Goal: Task Accomplishment & Management: Manage account settings

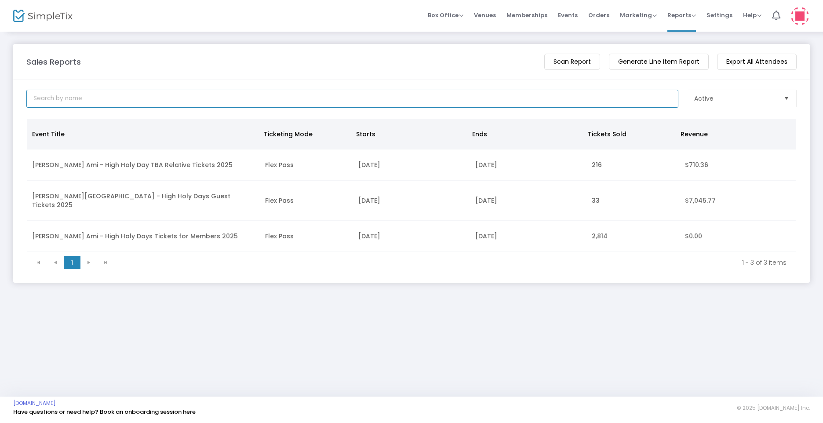
click at [175, 102] on input at bounding box center [352, 99] width 652 height 18
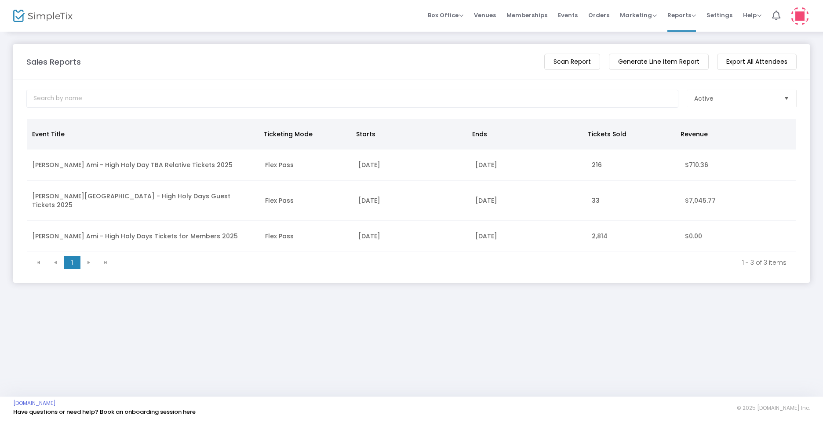
click at [604, 17] on span "Orders" at bounding box center [598, 15] width 21 height 22
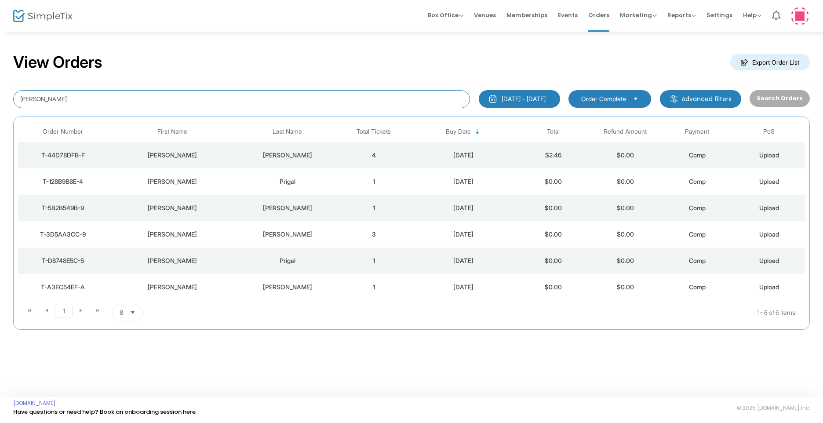
click at [201, 102] on input "[PERSON_NAME]" at bounding box center [241, 99] width 457 height 18
type input "E"
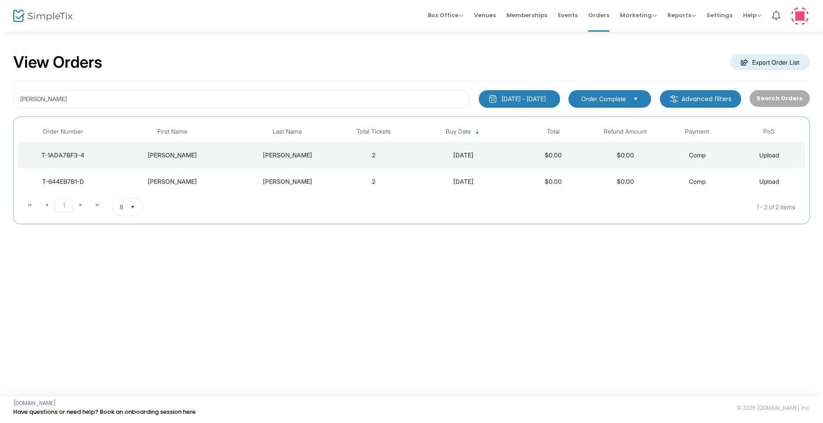
click at [370, 154] on td "2" at bounding box center [374, 155] width 72 height 26
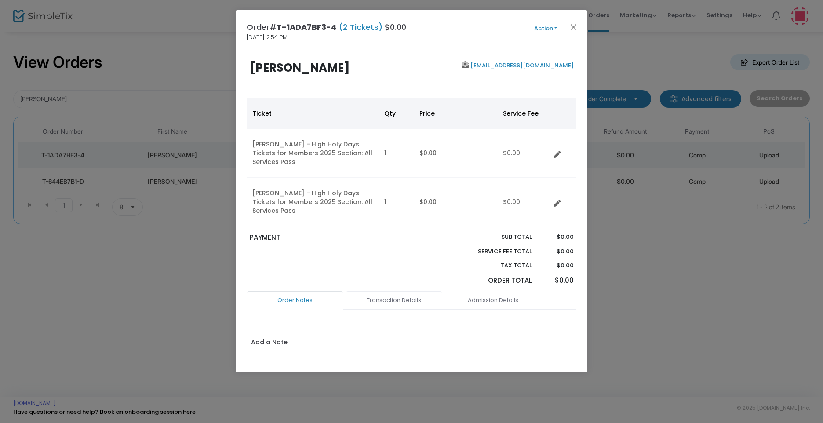
click at [414, 300] on link "Transaction Details" at bounding box center [394, 300] width 97 height 18
click at [481, 300] on link "Admission Details" at bounding box center [493, 300] width 97 height 18
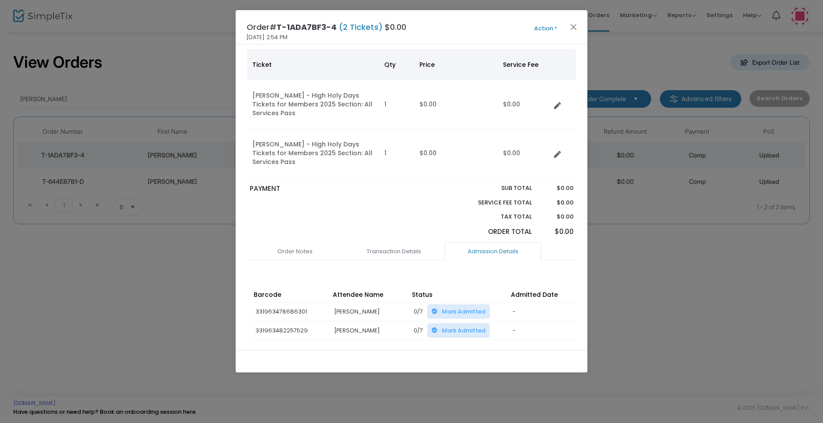
scroll to position [90, 0]
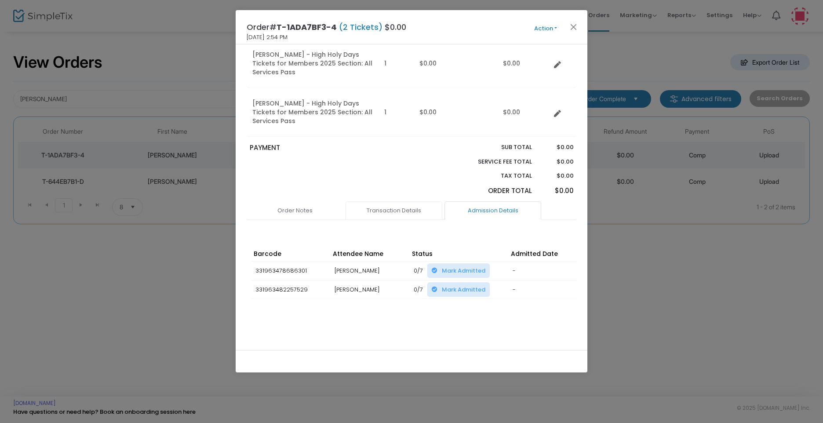
click at [411, 210] on link "Transaction Details" at bounding box center [394, 210] width 97 height 18
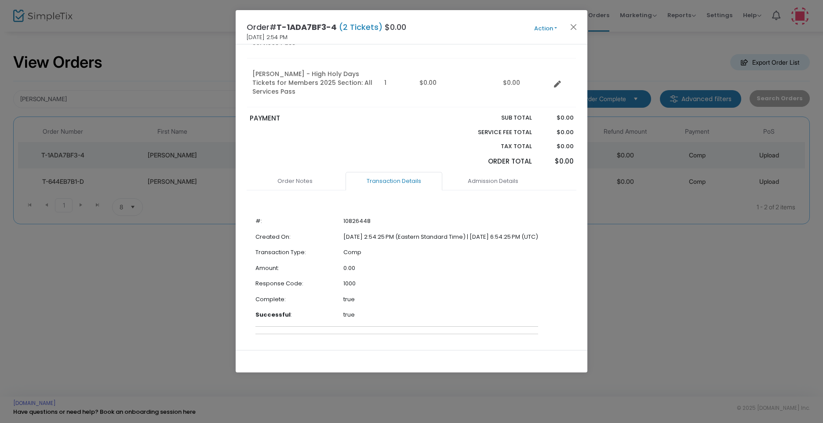
scroll to position [143, 0]
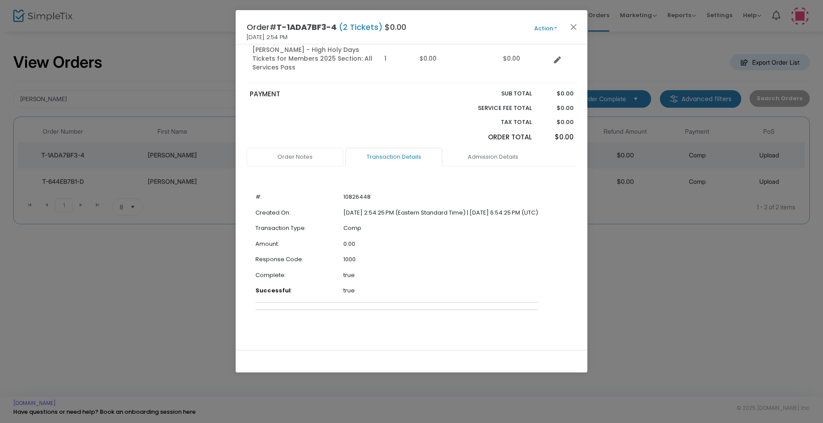
click at [297, 157] on link "Order Notes" at bounding box center [295, 157] width 97 height 18
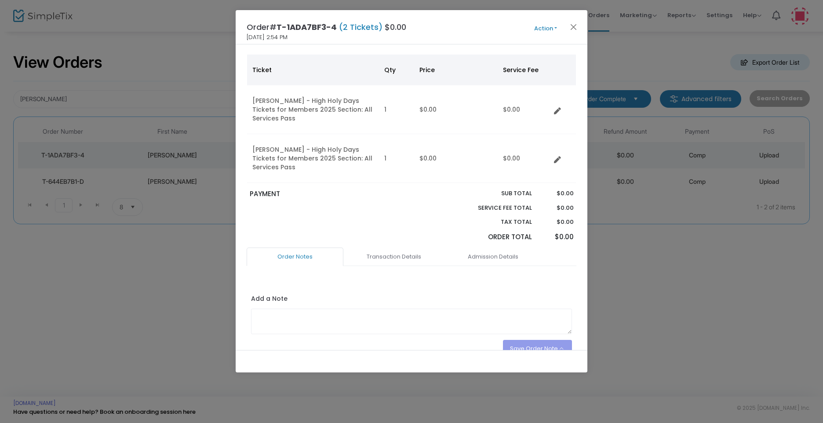
scroll to position [0, 0]
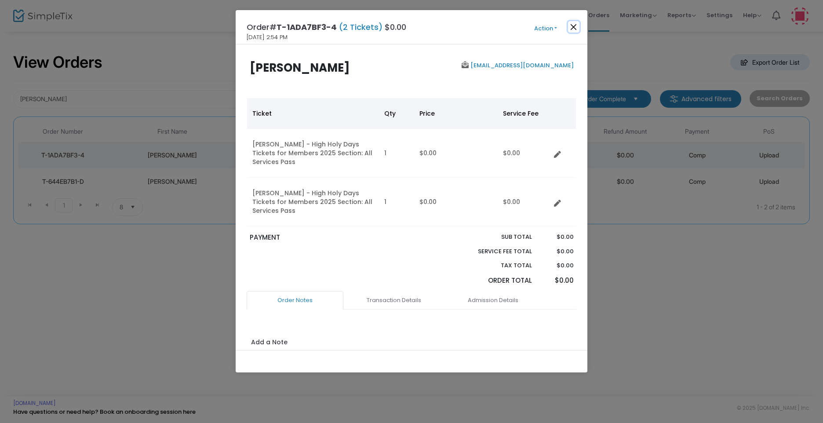
click at [571, 28] on button "Close" at bounding box center [573, 26] width 11 height 11
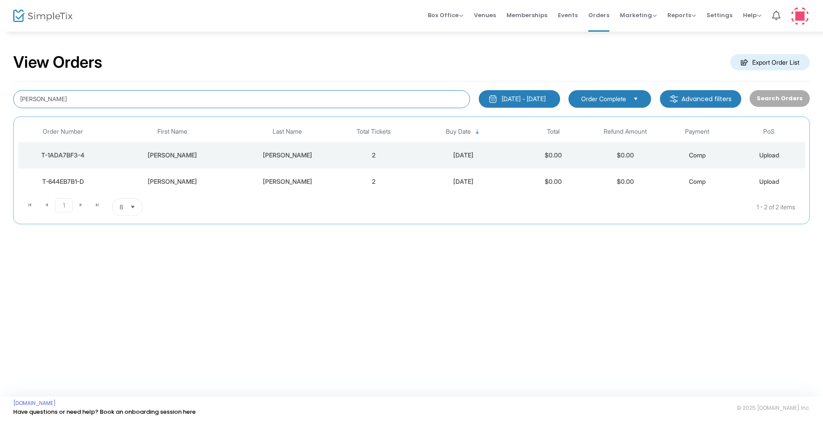
click at [66, 98] on input "[PERSON_NAME]" at bounding box center [241, 99] width 457 height 18
click at [66, 99] on input "[PERSON_NAME]" at bounding box center [241, 99] width 457 height 18
paste input "[EMAIL_ADDRESS][DOMAIN_NAME]"
type input "[EMAIL_ADDRESS][DOMAIN_NAME]"
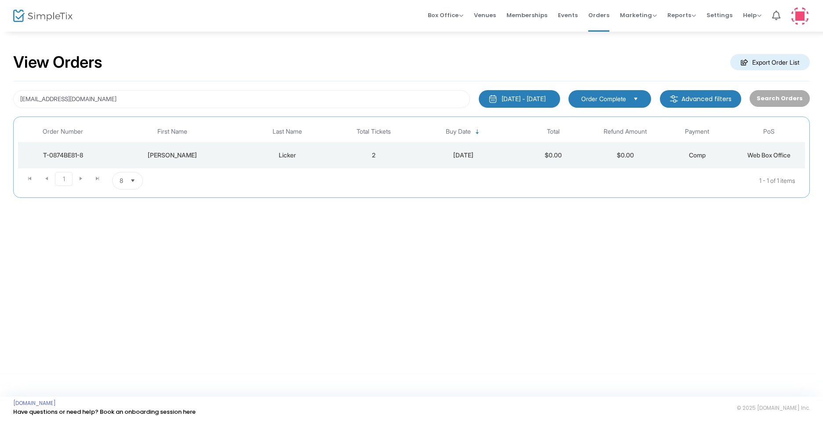
click at [372, 157] on td "2" at bounding box center [374, 155] width 72 height 26
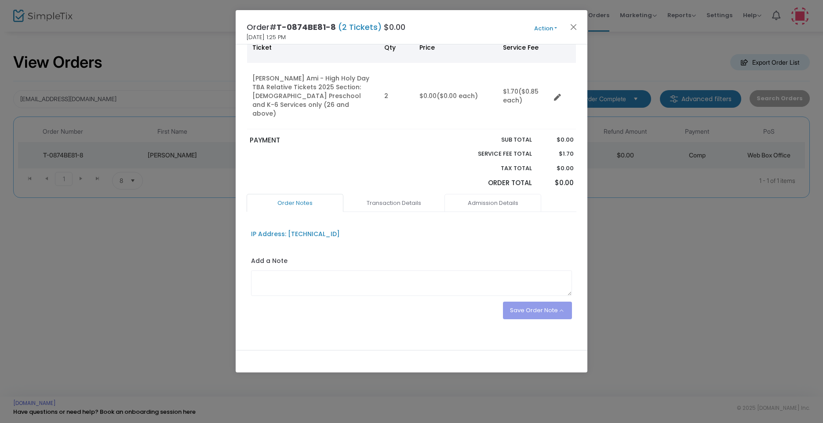
click at [498, 194] on link "Admission Details" at bounding box center [493, 203] width 97 height 18
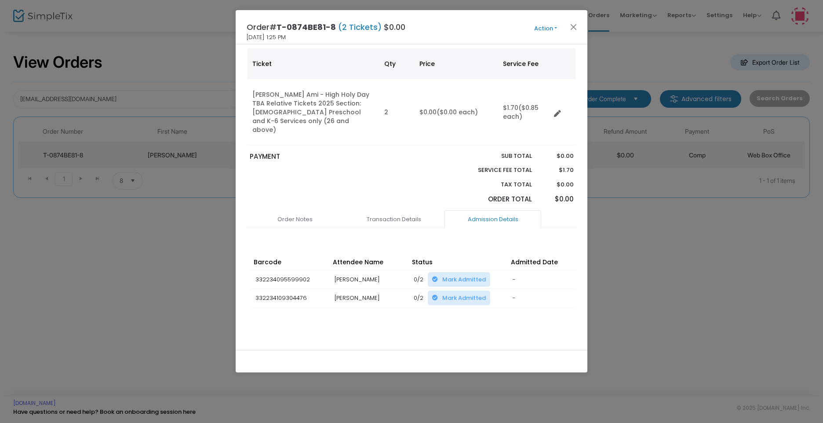
click at [548, 30] on button "Action" at bounding box center [545, 29] width 53 height 10
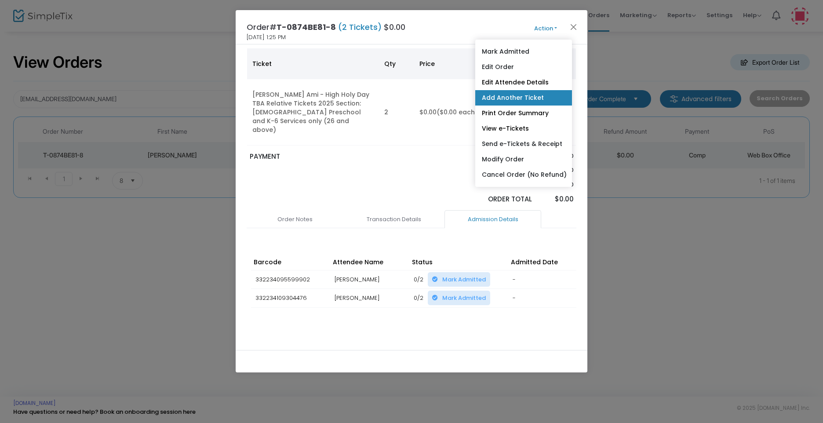
click at [531, 97] on link "Add Another Ticket" at bounding box center [523, 97] width 97 height 15
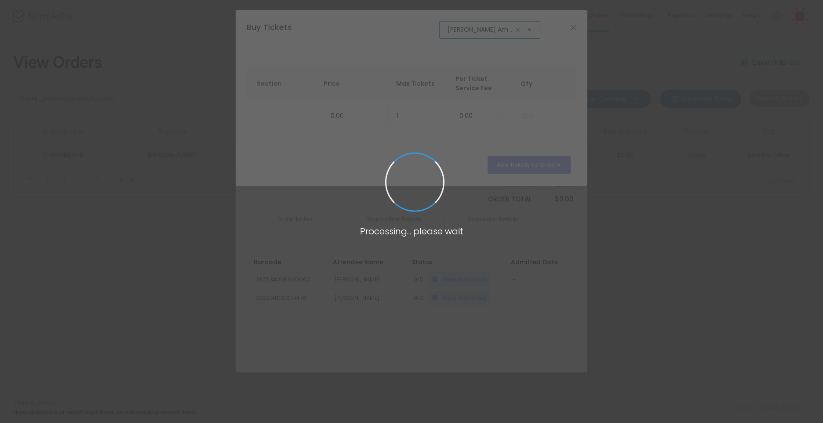
scroll to position [0, 118]
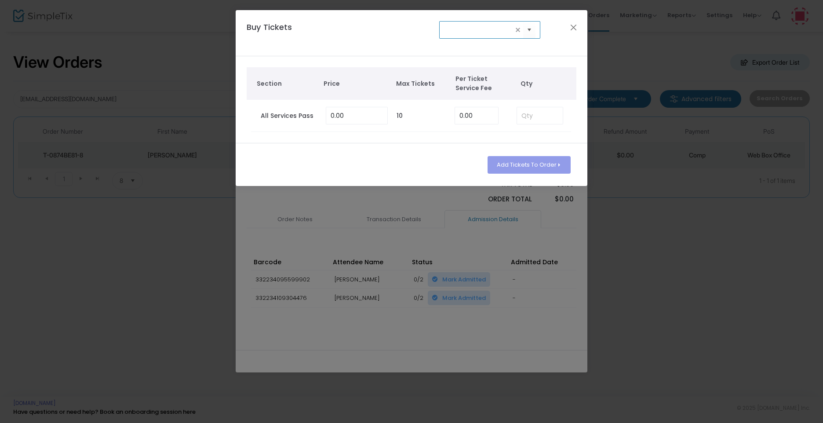
click at [491, 32] on input "[PERSON_NAME] Ami - High Holy Days Tickets for Members 2025" at bounding box center [481, 29] width 66 height 9
click at [527, 30] on span "Select" at bounding box center [530, 29] width 15 height 15
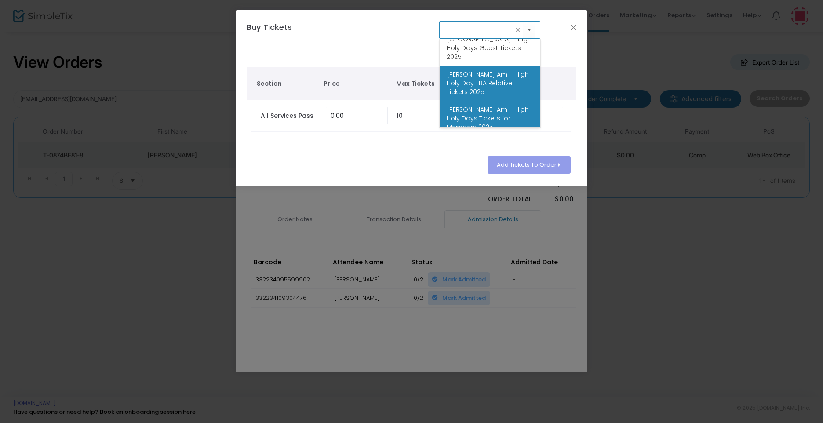
scroll to position [0, 0]
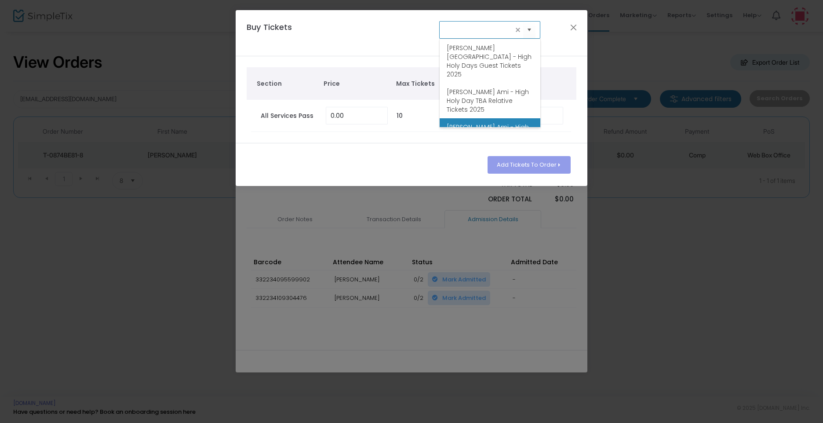
click at [482, 91] on span "[PERSON_NAME] Ami - High Holy Day TBA Relative Tickets 2025" at bounding box center [490, 101] width 87 height 26
type input "[PERSON_NAME] Ami - High Holy Day TBA Relative Tickets 2025"
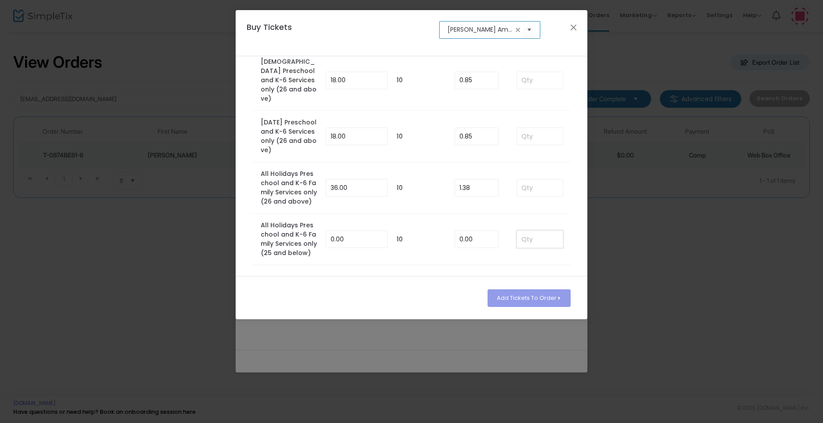
click at [526, 240] on input at bounding box center [540, 239] width 46 height 17
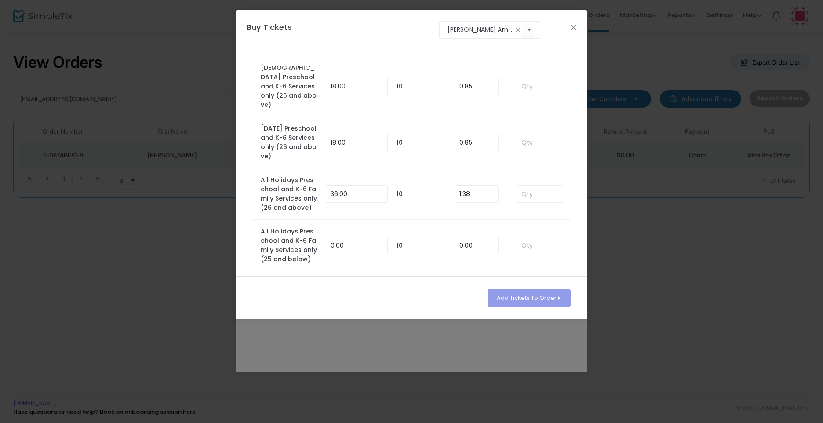
scroll to position [209, 0]
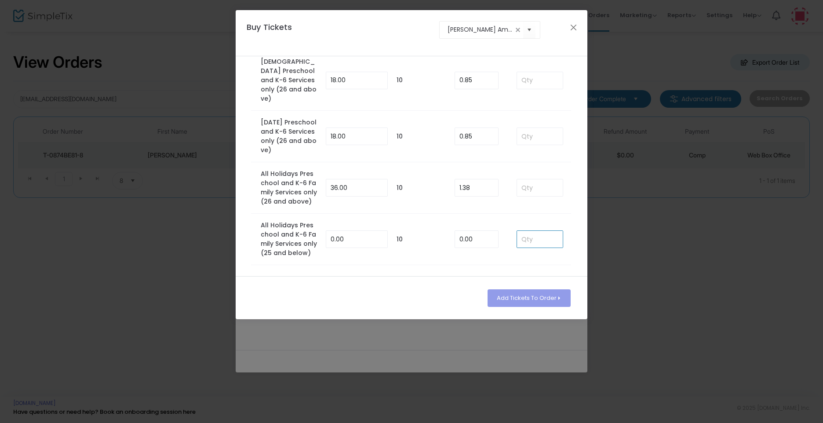
click at [532, 238] on input at bounding box center [540, 239] width 46 height 17
type input "2"
click at [530, 299] on button "Add Tickets To Order" at bounding box center [529, 298] width 83 height 18
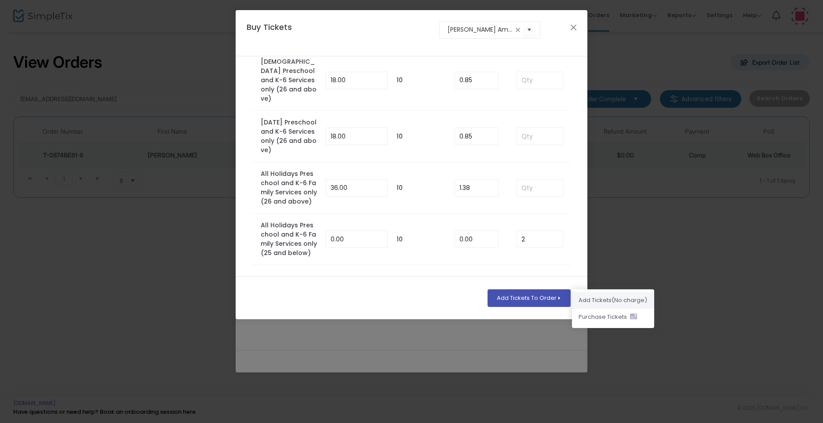
click at [607, 300] on li "Add Ticket s (No charge)" at bounding box center [613, 300] width 82 height 17
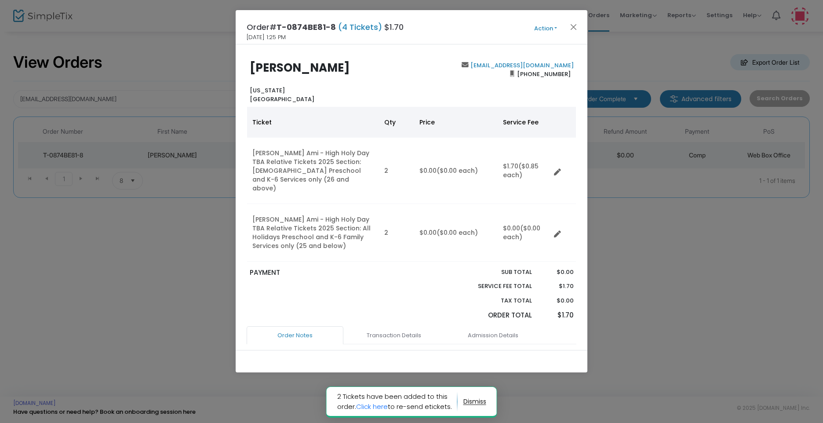
click at [549, 27] on button "Action" at bounding box center [545, 29] width 53 height 10
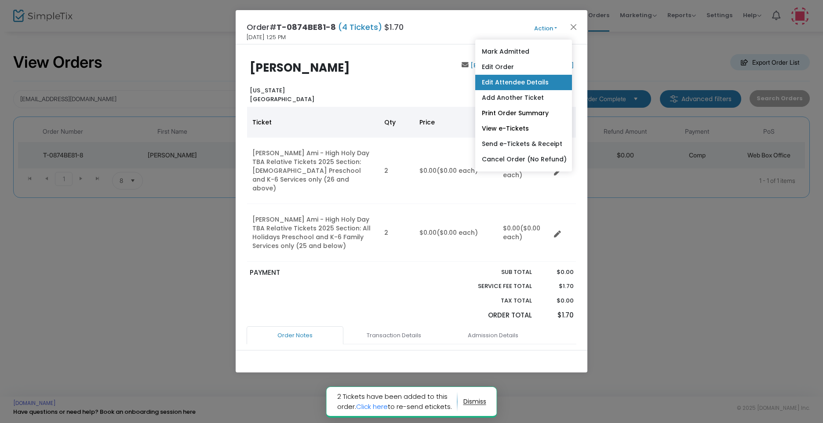
click at [529, 83] on link "Edit Attendee Details" at bounding box center [523, 82] width 97 height 15
